Goal: Transaction & Acquisition: Download file/media

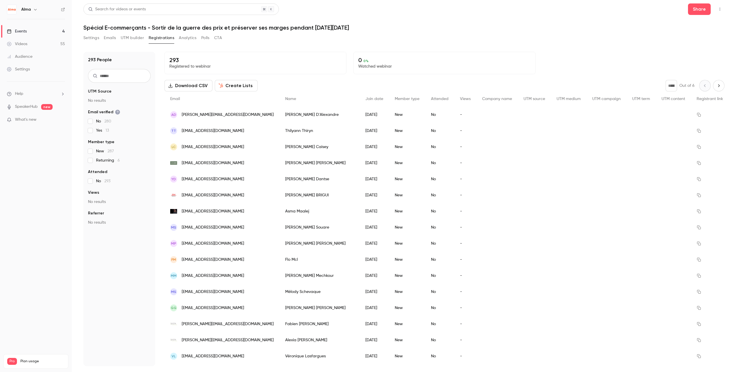
click at [103, 39] on div "Settings Emails UTM builder Registrations Analytics Polls CTA" at bounding box center [152, 37] width 139 height 9
click at [110, 39] on button "Emails" at bounding box center [110, 37] width 12 height 9
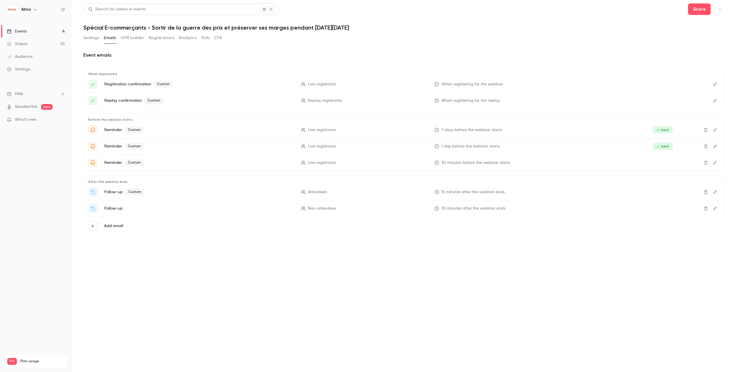
click at [716, 210] on icon "Edit" at bounding box center [715, 208] width 5 height 4
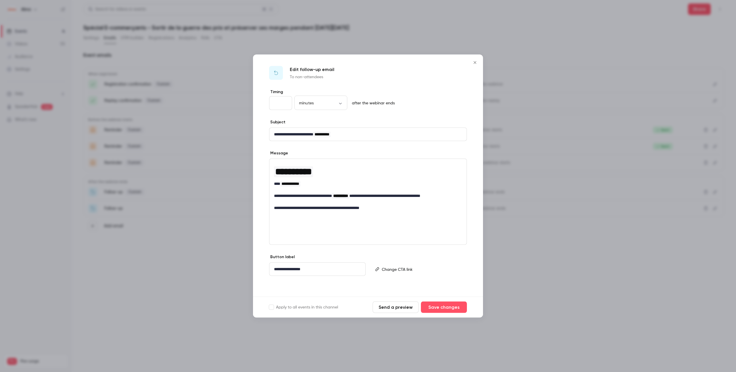
click at [393, 306] on button "Send a preview" at bounding box center [396, 308] width 46 height 12
click at [474, 61] on icon "Close" at bounding box center [475, 62] width 7 height 5
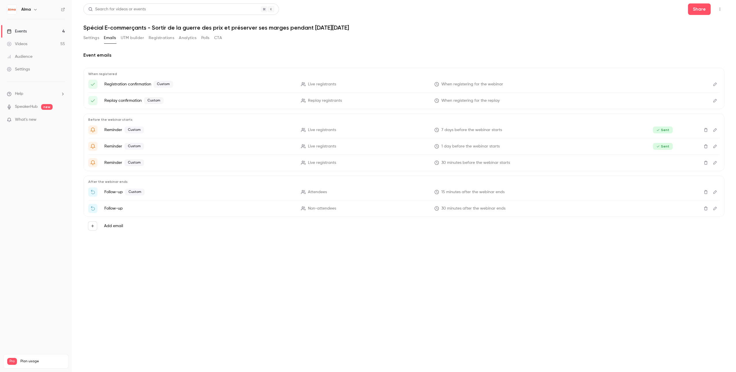
click at [714, 193] on icon "Edit" at bounding box center [715, 192] width 5 height 4
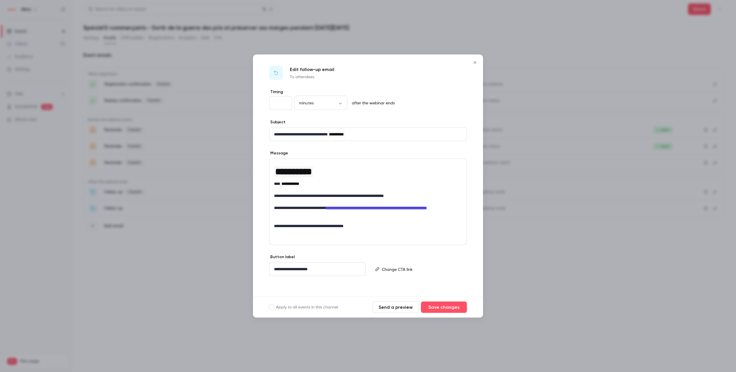
click at [388, 308] on button "Send a preview" at bounding box center [396, 308] width 46 height 12
click at [176, 249] on div at bounding box center [368, 186] width 736 height 372
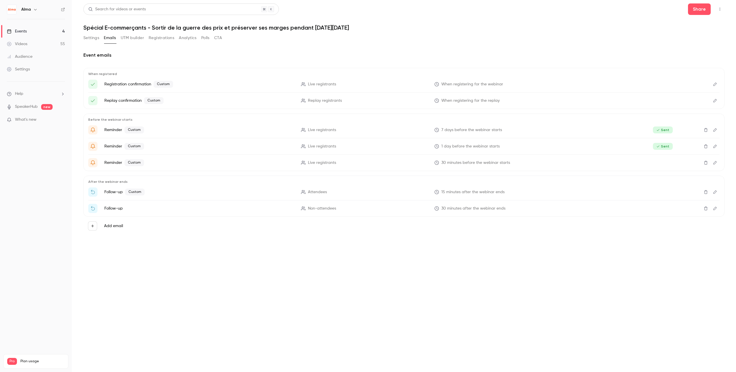
click at [156, 42] on button "Registrations" at bounding box center [162, 37] width 26 height 9
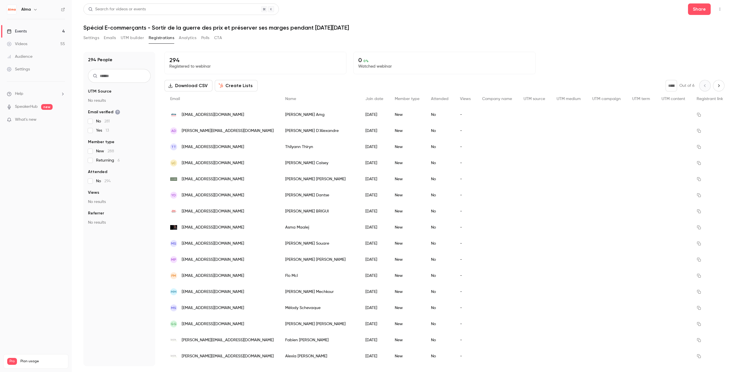
click at [110, 78] on input "text" at bounding box center [119, 76] width 63 height 14
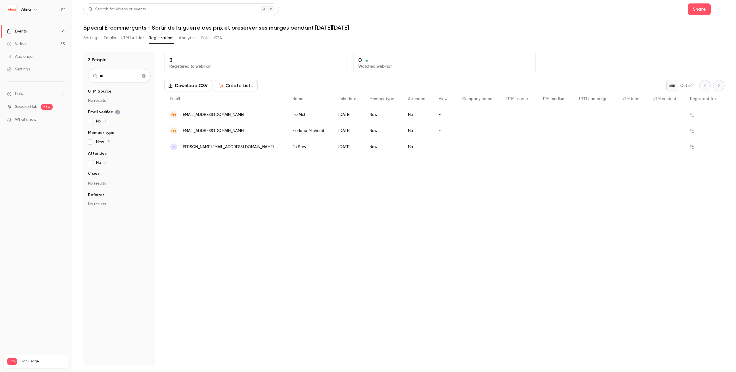
type input "*"
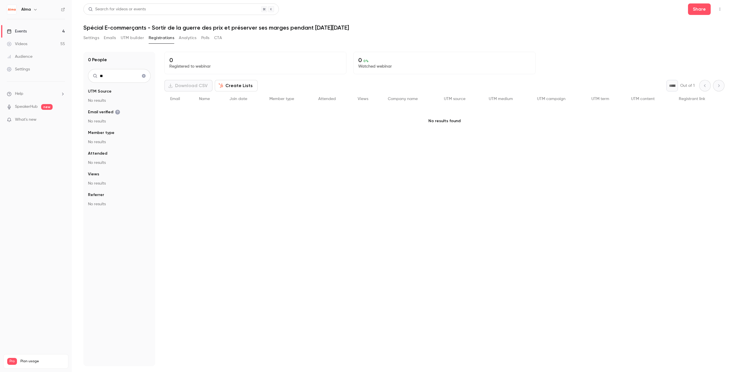
type input "*"
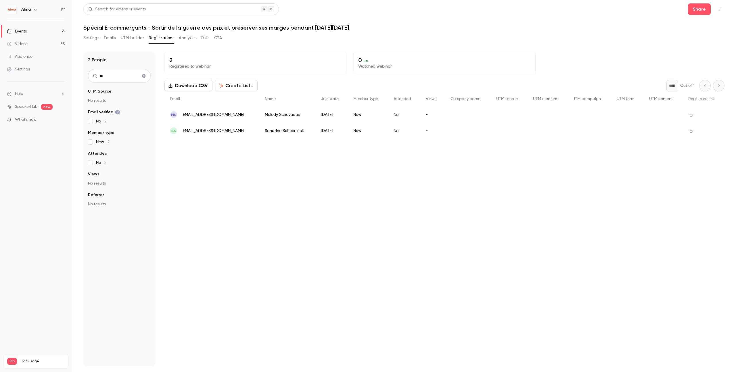
type input "*"
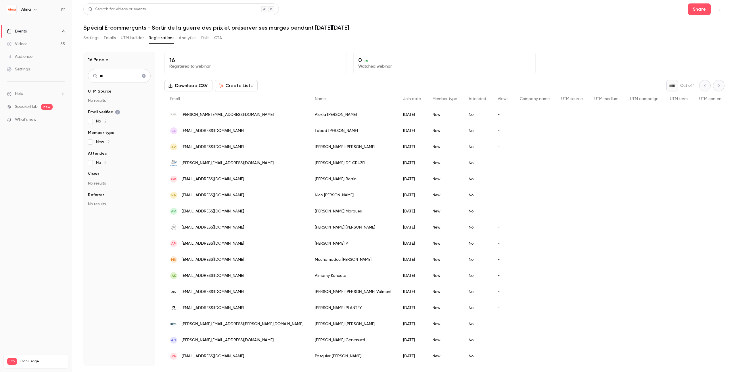
type input "*"
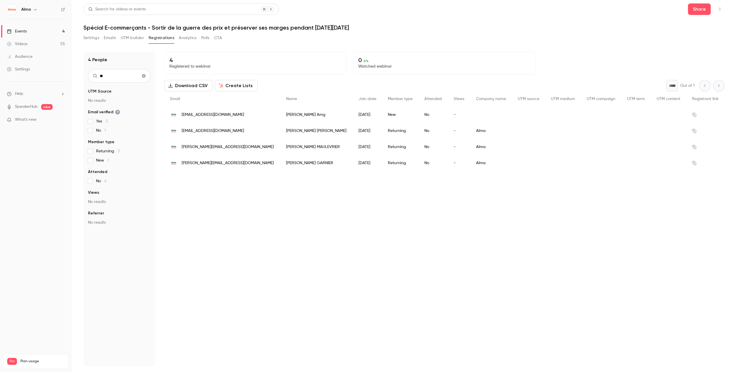
type input "*"
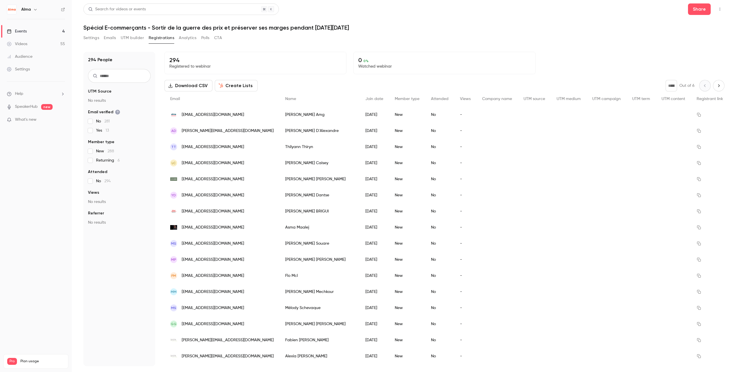
click at [382, 38] on div "Settings Emails UTM builder Registrations Analytics Polls CTA" at bounding box center [403, 39] width 641 height 12
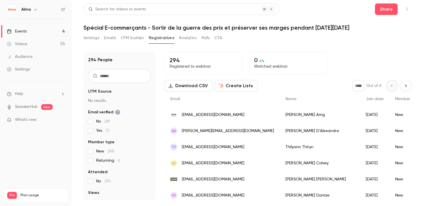
click at [79, 23] on main "Search for videos or events Share Spécial E-commerçants - Sortir de la guerre d…" at bounding box center [247, 103] width 351 height 206
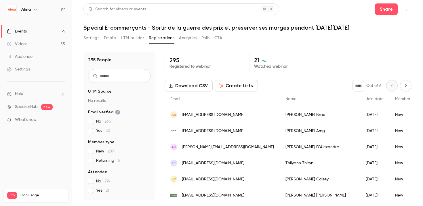
click at [272, 64] on p "Watched webinar" at bounding box center [288, 67] width 68 height 6
click at [281, 66] on p "Watched webinar" at bounding box center [288, 67] width 68 height 6
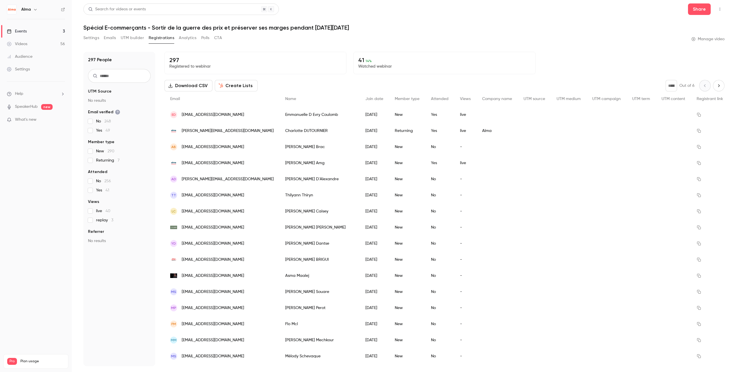
click at [190, 87] on button "Download CSV" at bounding box center [188, 86] width 48 height 12
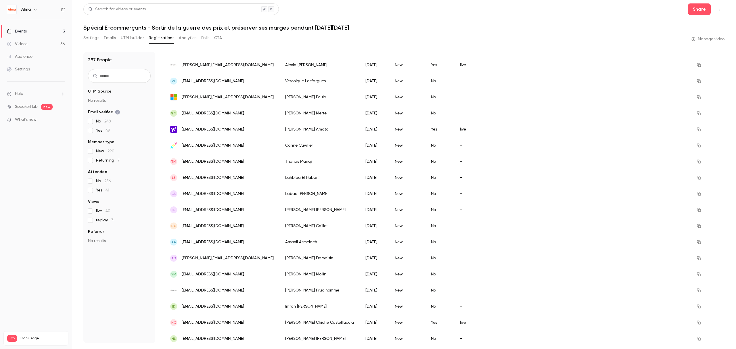
scroll to position [340, 0]
